Goal: Navigation & Orientation: Understand site structure

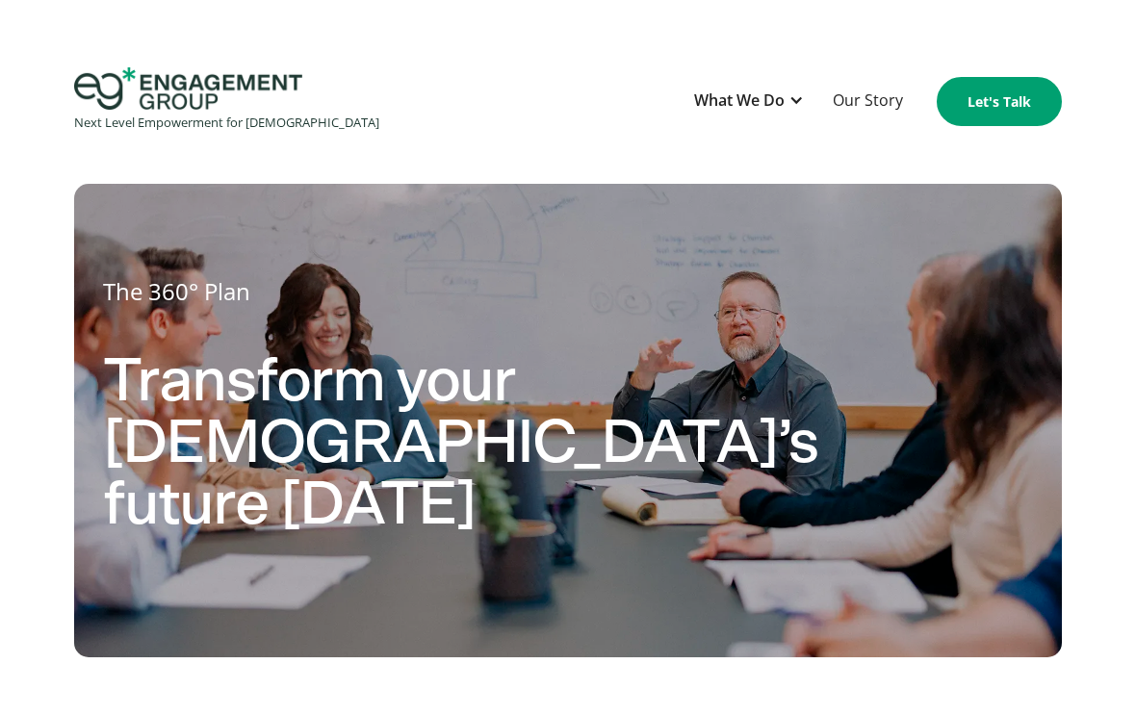
click at [772, 111] on div "What We Do" at bounding box center [739, 101] width 91 height 26
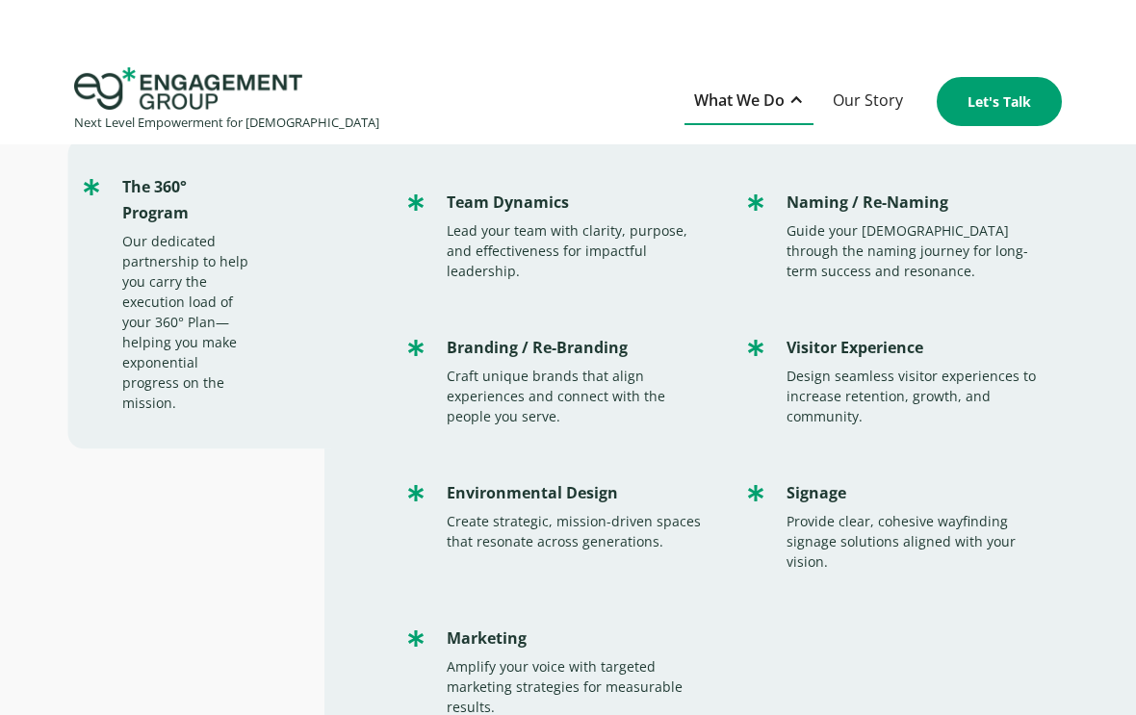
scroll to position [346, 0]
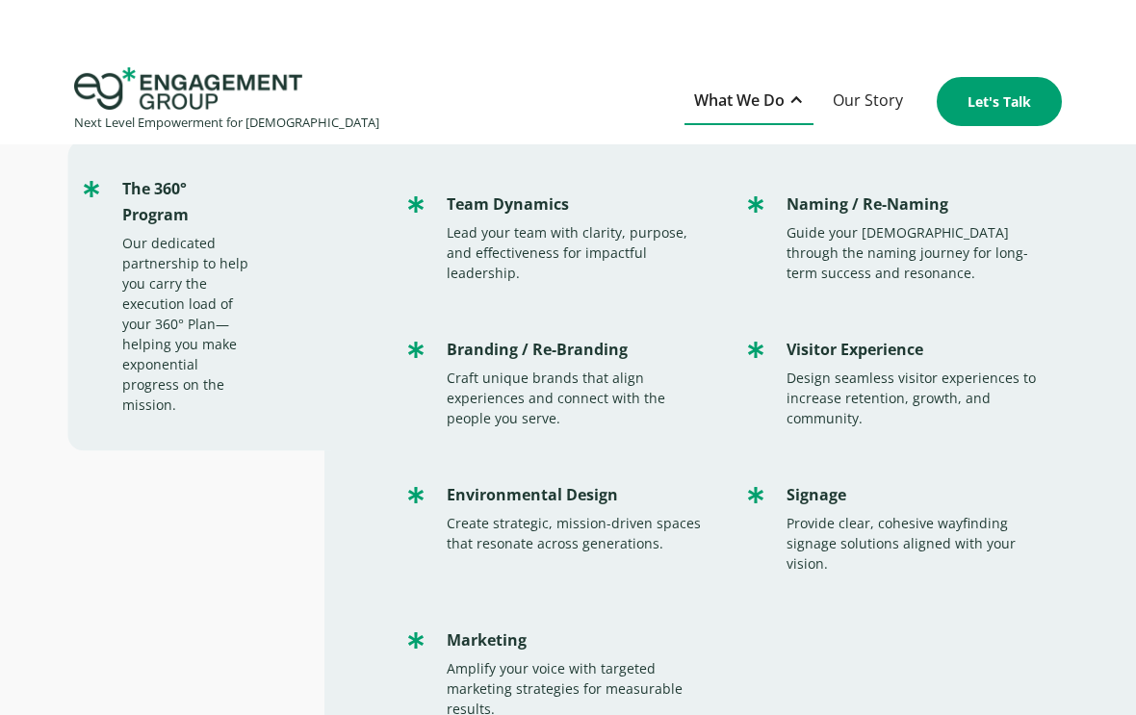
click at [489, 659] on div "Amplify your voice with targeted marketing strategies for measurable results." at bounding box center [575, 689] width 257 height 61
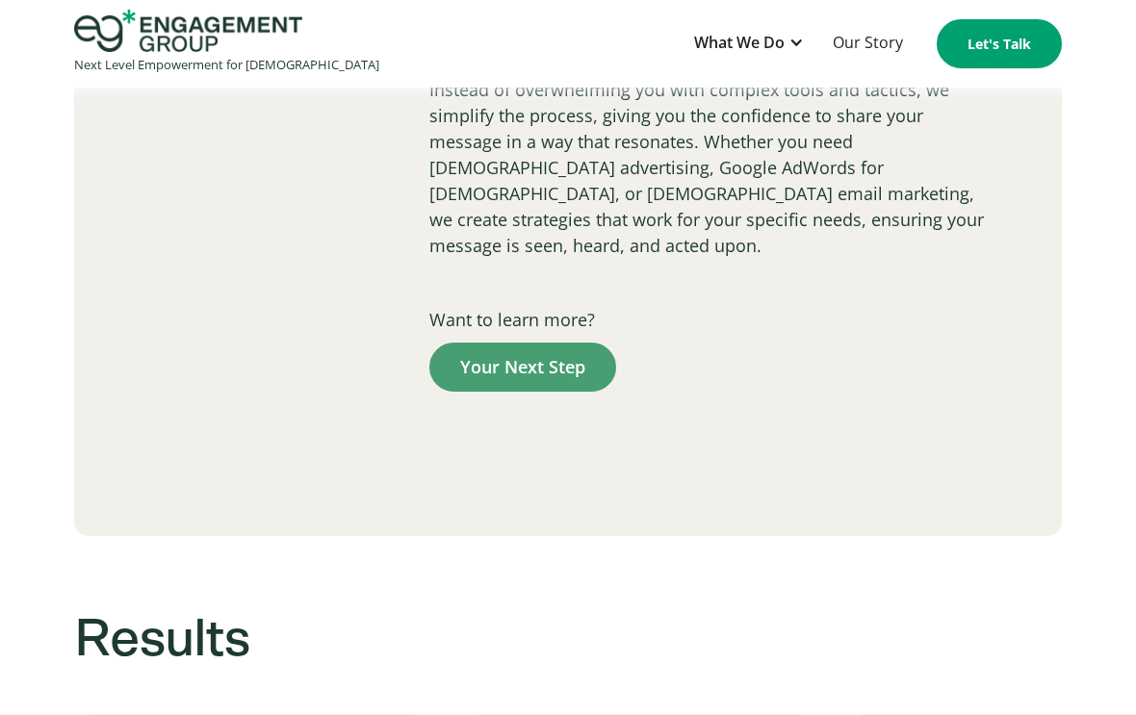
scroll to position [4226, 0]
click at [1081, 588] on link "privacy policy" at bounding box center [1035, 578] width 91 height 19
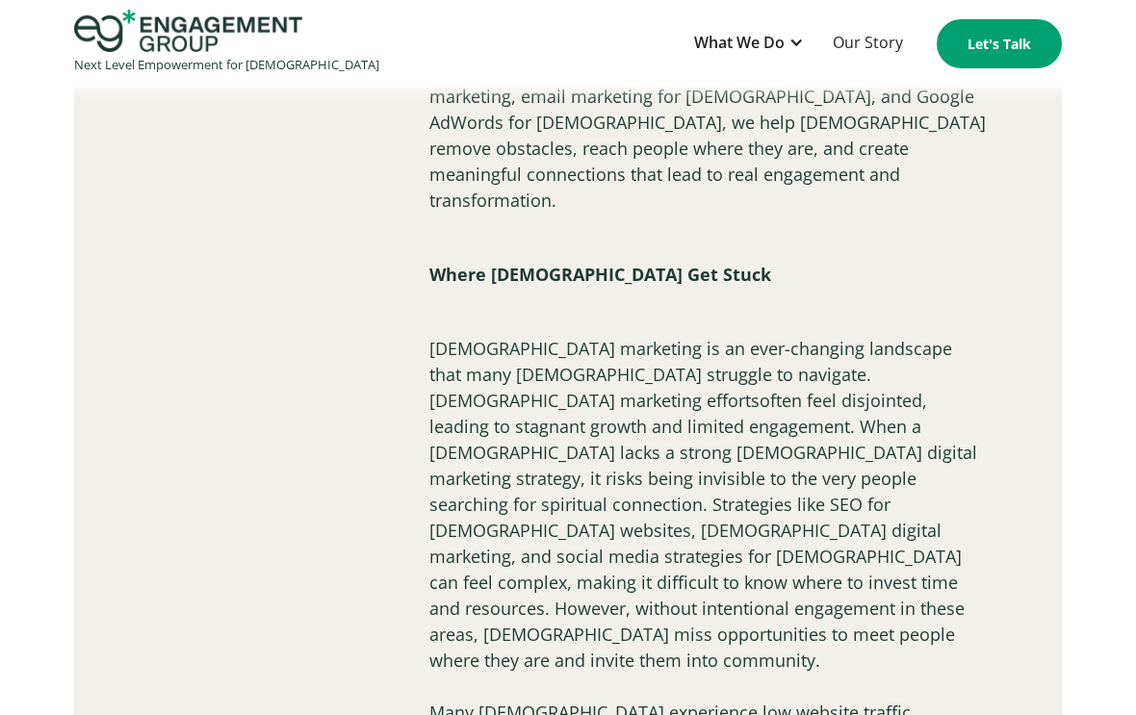
scroll to position [2551, 0]
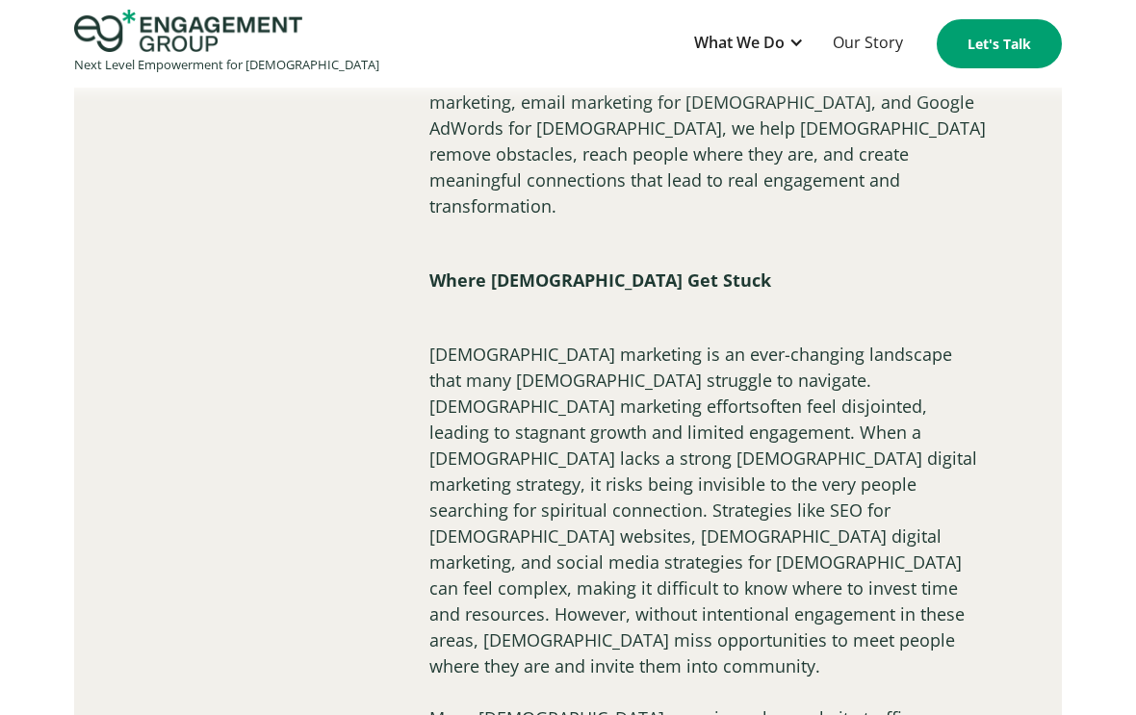
click at [871, 52] on link "Our Story" at bounding box center [868, 43] width 90 height 47
